Goal: Find specific page/section: Find specific page/section

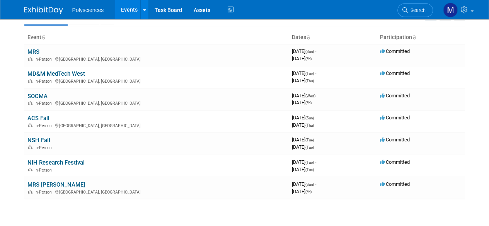
click at [251, 207] on div "Add Event How to sync to an external calendar... New Event Duplicate Event Warn…" at bounding box center [245, 100] width 453 height 243
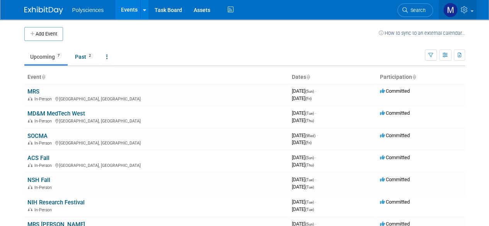
click at [466, 12] on icon at bounding box center [465, 9] width 9 height 7
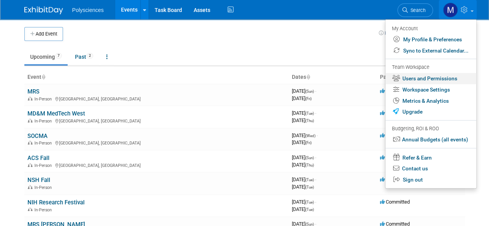
click at [426, 77] on link "Users and Permissions" at bounding box center [431, 78] width 91 height 11
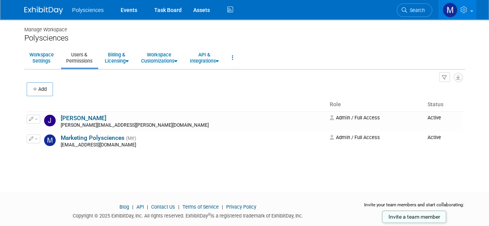
click at [56, 13] on img at bounding box center [43, 11] width 39 height 8
